Goal: Information Seeking & Learning: Learn about a topic

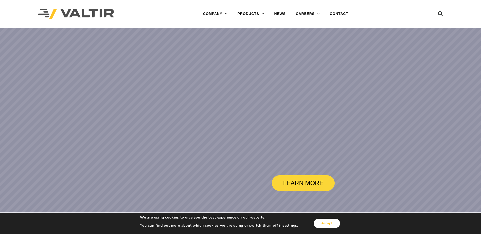
click at [325, 221] on button "Accept" at bounding box center [327, 223] width 26 height 9
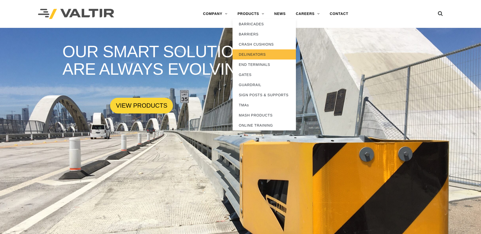
click at [244, 56] on link "DELINEATORS" at bounding box center [264, 54] width 63 height 10
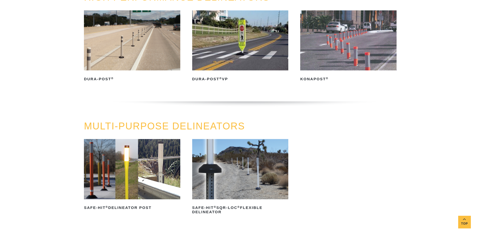
scroll to position [101, 0]
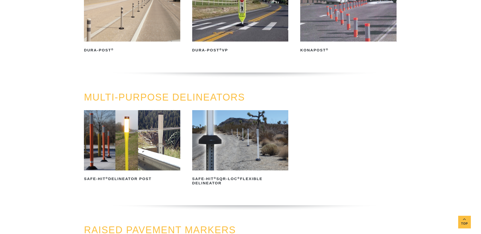
click at [126, 143] on img at bounding box center [132, 140] width 96 height 60
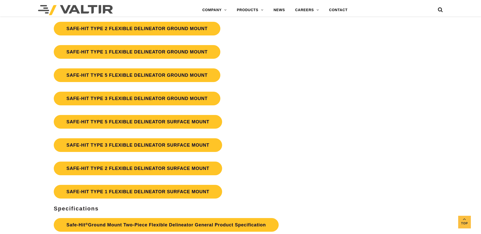
scroll to position [1395, 0]
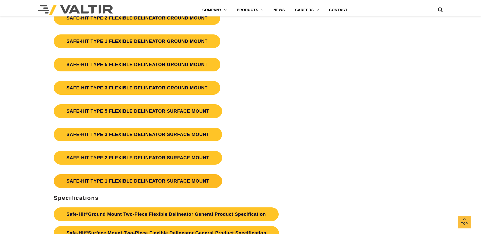
click at [159, 177] on link "SAFE-HIT TYPE 1 FLEXIBLE DELINEATOR SURFACE MOUNT" at bounding box center [138, 181] width 168 height 14
